Goal: Information Seeking & Learning: Learn about a topic

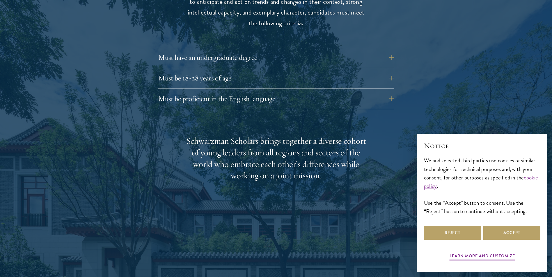
scroll to position [814, 0]
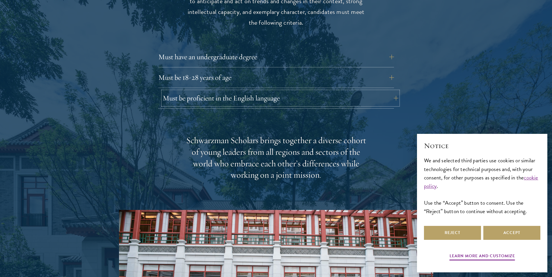
click at [204, 91] on button "Must be proficient in the English language" at bounding box center [281, 98] width 236 height 14
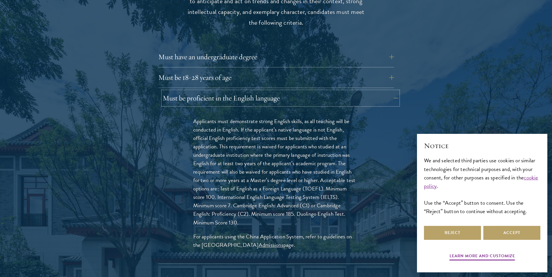
click at [204, 91] on button "Must be proficient in the English language" at bounding box center [281, 98] width 236 height 14
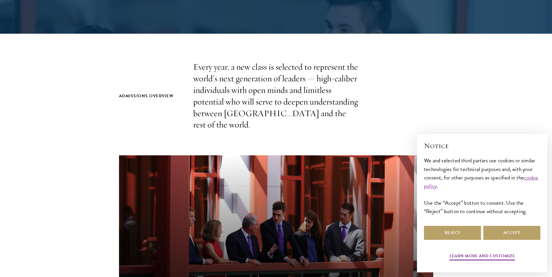
scroll to position [0, 0]
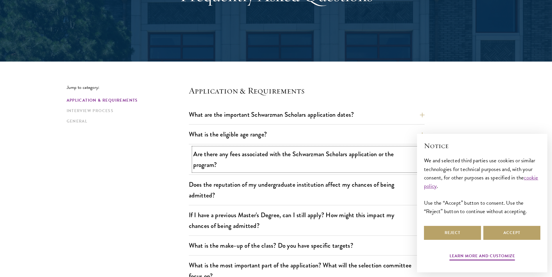
click at [244, 165] on button "Are there any fees associated with the Schwarzman Scholars application or the p…" at bounding box center [311, 160] width 236 height 24
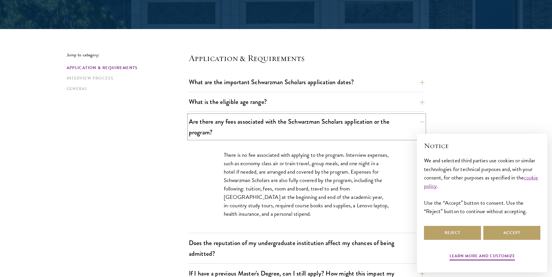
scroll to position [233, 0]
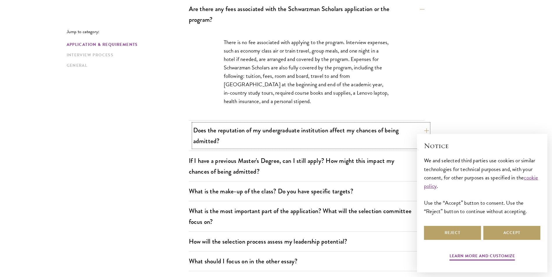
click at [249, 141] on button "Does the reputation of my undergraduate institution affect my chances of being …" at bounding box center [311, 136] width 236 height 24
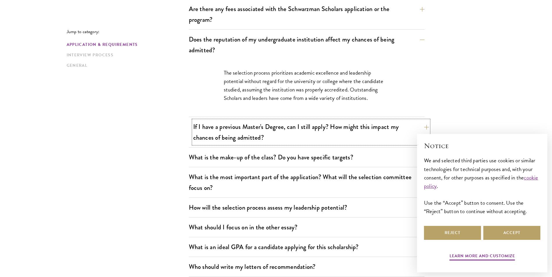
click at [249, 134] on button "If I have a previous Master's Degree, can I still apply? How might this impact …" at bounding box center [311, 132] width 236 height 24
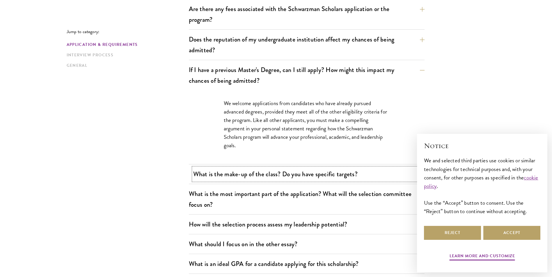
click at [250, 171] on button "What is the make-up of the class? Do you have specific targets?" at bounding box center [311, 174] width 236 height 13
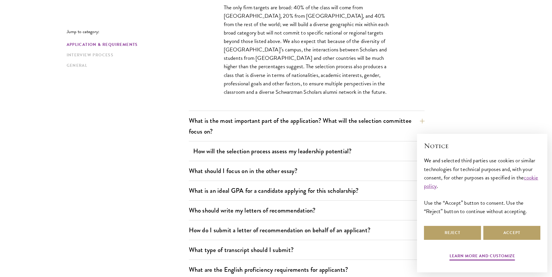
scroll to position [349, 0]
click at [271, 131] on button "What is the most important part of the application? What will the selection com…" at bounding box center [311, 126] width 236 height 24
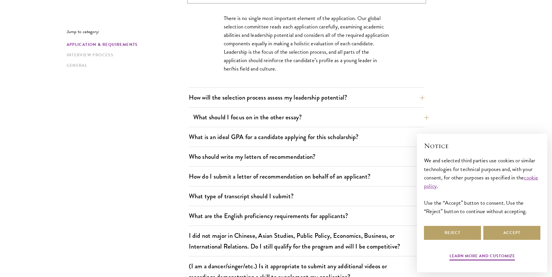
scroll to position [378, 0]
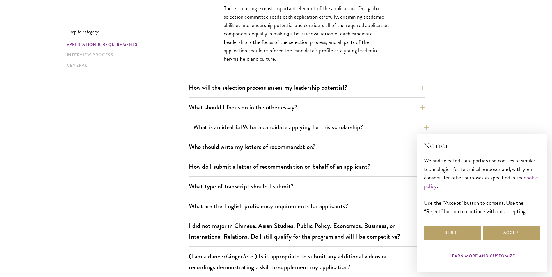
click at [291, 133] on button "What is an ideal GPA for a candidate applying for this scholarship?" at bounding box center [311, 127] width 236 height 13
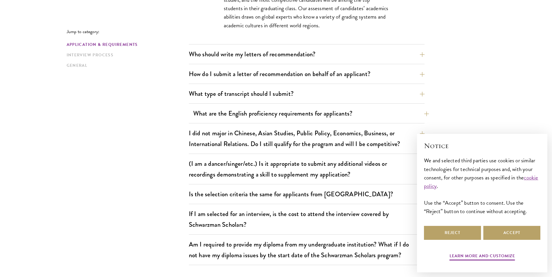
scroll to position [523, 0]
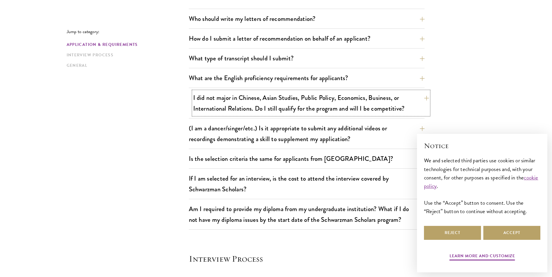
click at [279, 112] on button "I did not major in Chinese, Asian Studies, Public Policy, Economics, Business, …" at bounding box center [311, 103] width 236 height 24
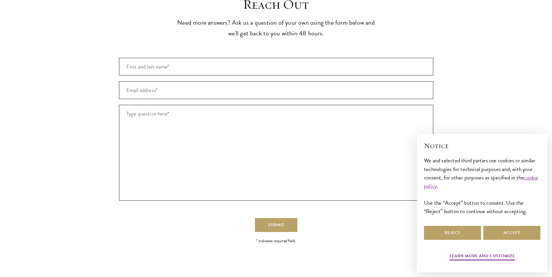
scroll to position [1221, 0]
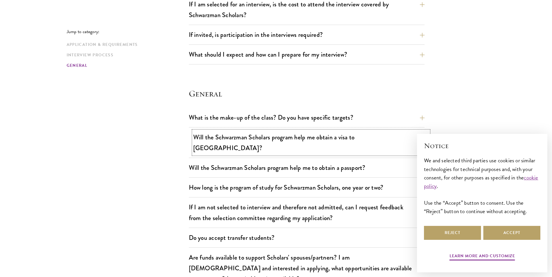
click at [311, 132] on button "Will the Schwarzman Scholars program help me obtain a visa to China?" at bounding box center [311, 143] width 236 height 24
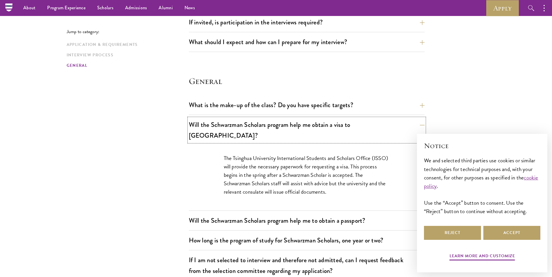
scroll to position [773, 0]
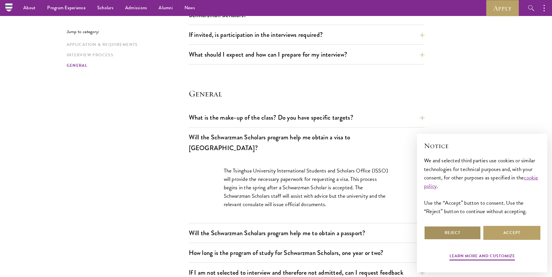
click at [458, 234] on button "Reject" at bounding box center [452, 233] width 57 height 14
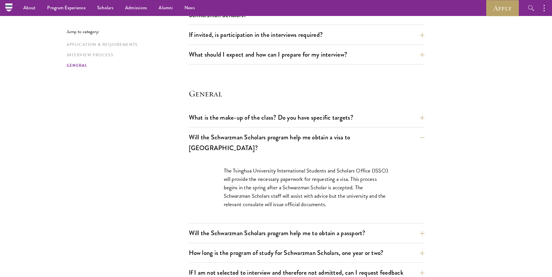
click at [372, 232] on div "Will the Schwarzman Scholars program help me to obtain a passport? Securing a v…" at bounding box center [307, 235] width 236 height 17
click at [371, 227] on button "Will the Schwarzman Scholars program help me to obtain a passport?" at bounding box center [311, 233] width 236 height 13
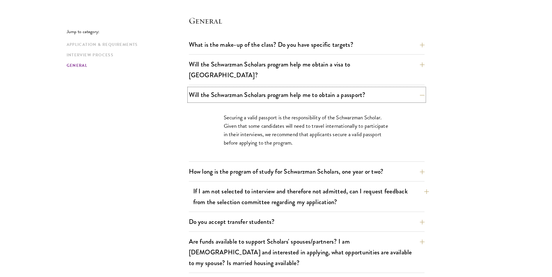
scroll to position [860, 0]
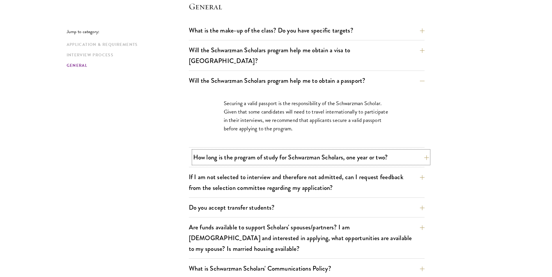
click at [322, 153] on button "How long is the program of study for Schwarzman Scholars, one year or two?" at bounding box center [311, 157] width 236 height 13
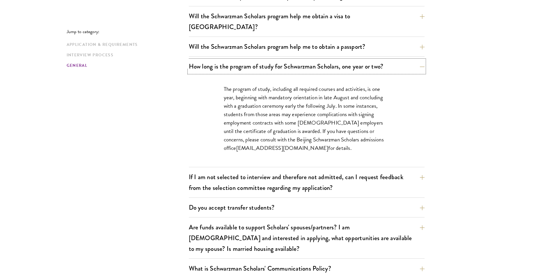
scroll to position [976, 0]
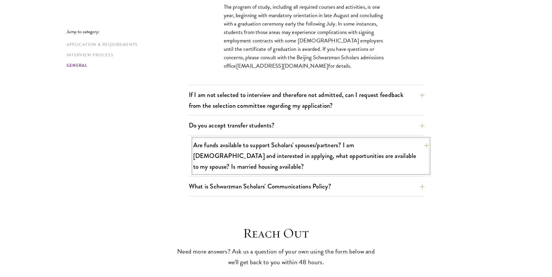
click at [259, 139] on button "Are funds available to support Scholars' spouses/partners? I am married and int…" at bounding box center [311, 156] width 236 height 35
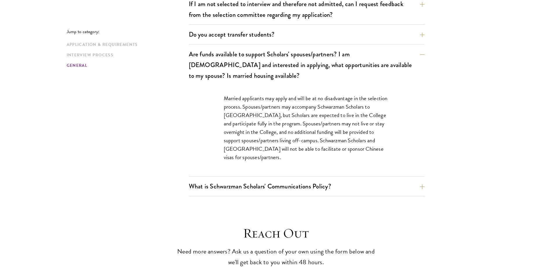
click at [259, 129] on p "Married applicants may apply and will be at no disadvantage in the selection pr…" at bounding box center [307, 128] width 166 height 68
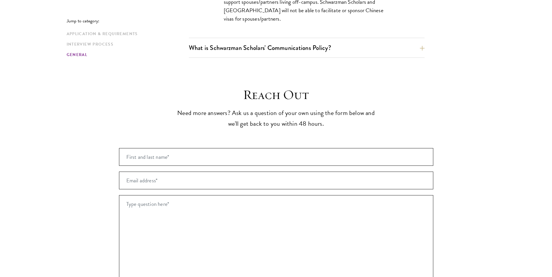
scroll to position [1122, 0]
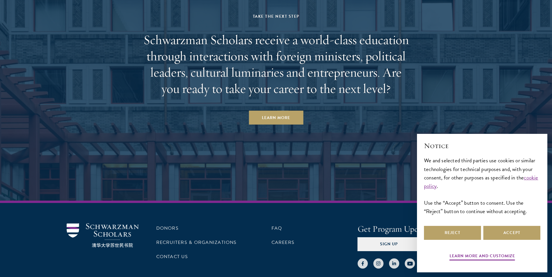
scroll to position [2535, 0]
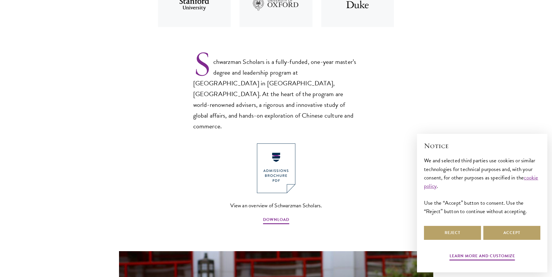
scroll to position [436, 0]
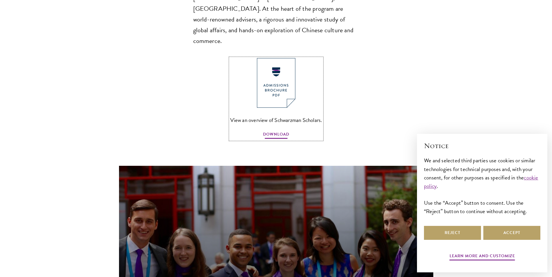
click at [269, 131] on span "DOWNLOAD" at bounding box center [276, 135] width 26 height 9
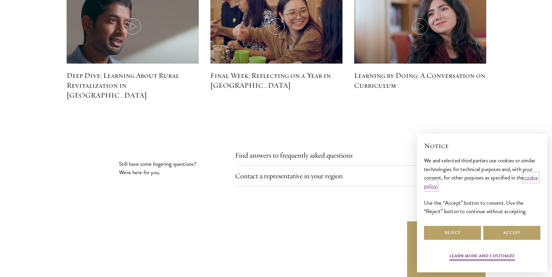
scroll to position [2646, 0]
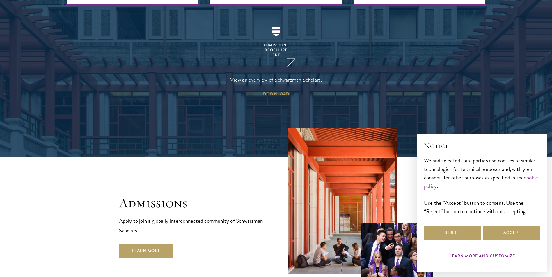
scroll to position [989, 0]
